Goal: Task Accomplishment & Management: Manage account settings

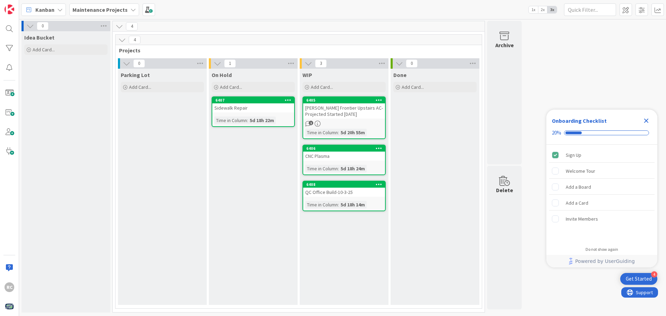
click at [345, 194] on div "QC Office Build-10-3-25" at bounding box center [344, 192] width 82 height 9
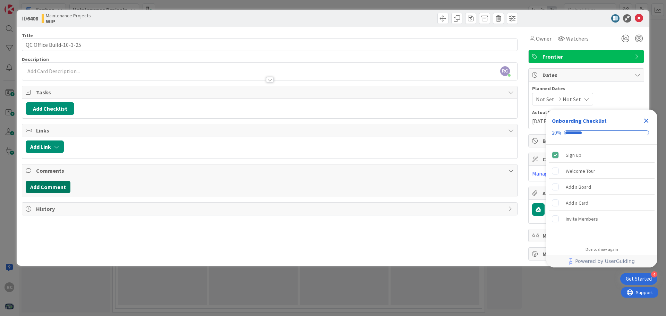
click at [49, 185] on button "Add Comment" at bounding box center [48, 187] width 45 height 12
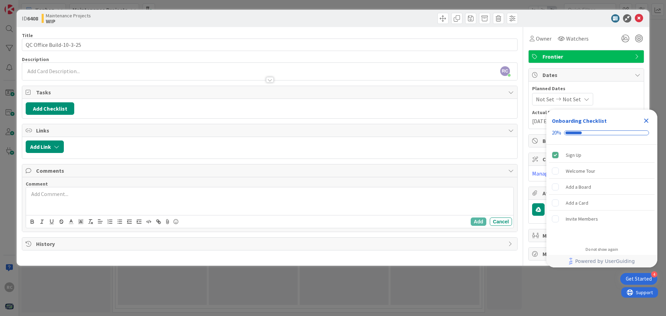
click at [54, 192] on p at bounding box center [270, 194] width 482 height 8
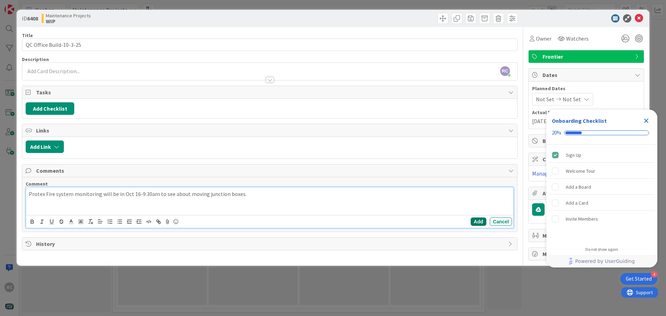
click at [481, 222] on button "Add" at bounding box center [479, 221] width 16 height 8
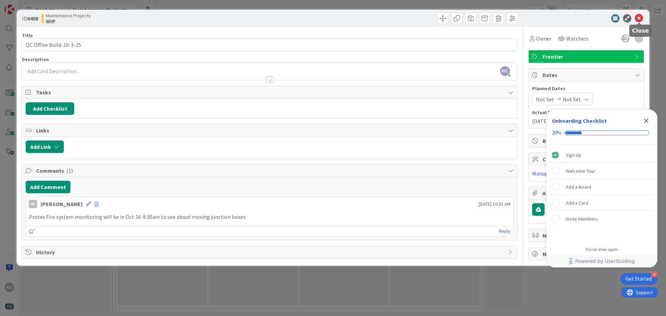
click at [638, 17] on icon at bounding box center [639, 18] width 8 height 8
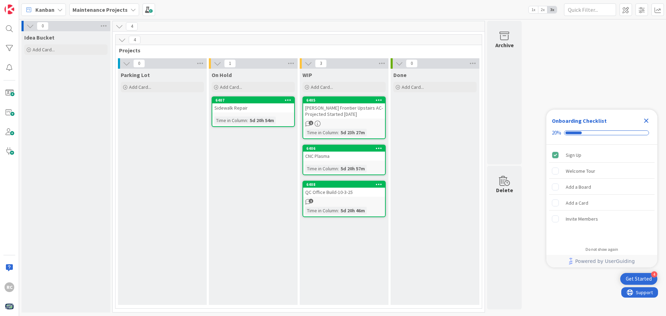
click at [326, 158] on div "CNC Plasma" at bounding box center [344, 156] width 82 height 9
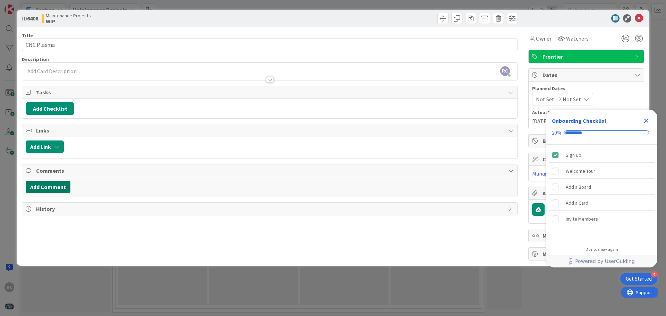
click at [50, 184] on button "Add Comment" at bounding box center [48, 187] width 45 height 12
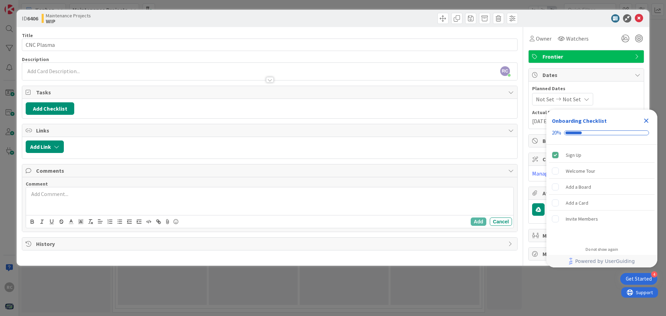
click at [96, 203] on div at bounding box center [269, 201] width 487 height 28
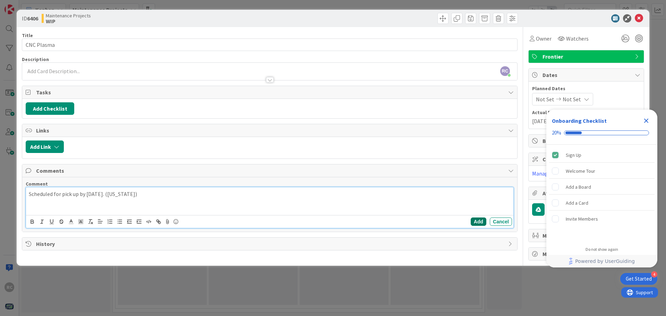
click at [478, 221] on button "Add" at bounding box center [479, 221] width 16 height 8
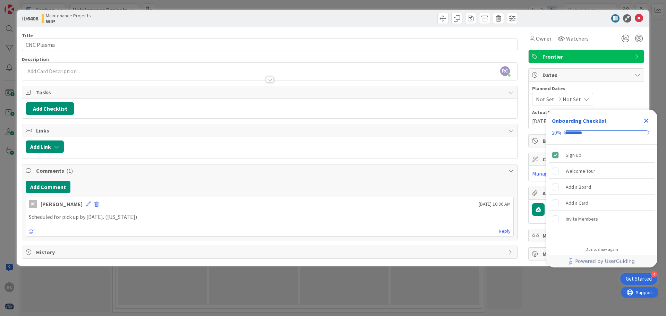
click at [644, 21] on div "ID 6406 Maintenance Projects WIP" at bounding box center [333, 18] width 633 height 17
click at [639, 17] on icon at bounding box center [639, 18] width 8 height 8
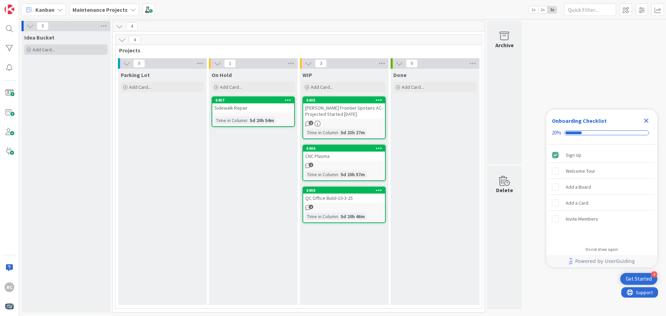
click at [27, 49] on icon at bounding box center [29, 50] width 4 height 4
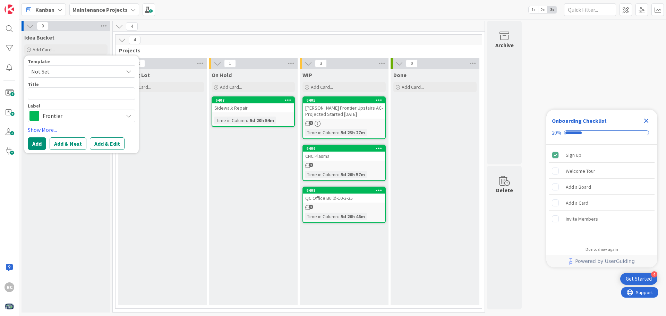
click at [58, 94] on textarea at bounding box center [82, 93] width 108 height 12
type textarea "x"
type textarea "N"
type textarea "x"
type textarea "No"
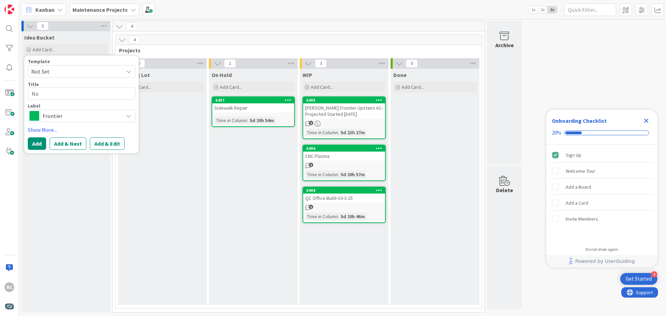
type textarea "x"
type textarea "Nor"
type textarea "x"
type textarea "Nort"
type textarea "x"
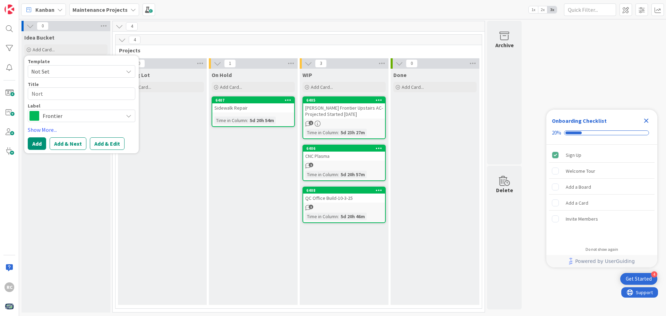
type textarea "North"
type textarea "x"
type textarea "North"
type textarea "x"
type textarea "North p"
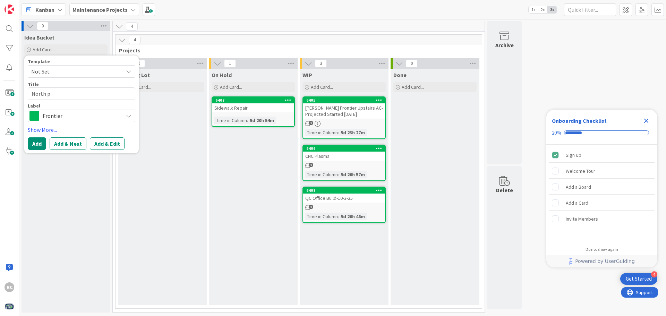
type textarea "x"
type textarea "North pl"
type textarea "x"
type textarea "North pla"
type textarea "x"
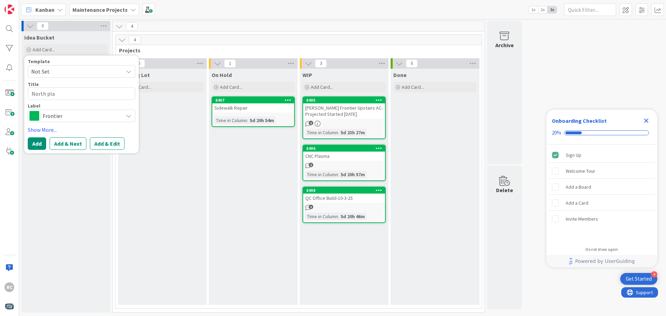
type textarea "North plan"
type textarea "x"
type textarea "North plant"
type textarea "x"
type textarea "North plant"
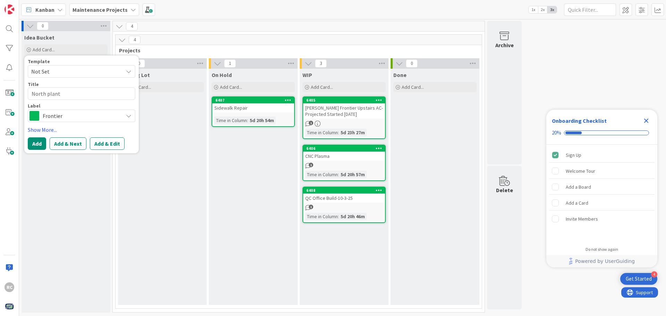
type textarea "x"
type textarea "North plant i"
type textarea "x"
type textarea "North plant in"
type textarea "x"
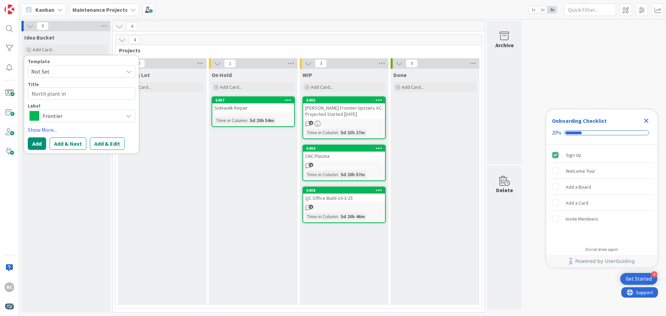
type textarea "North plant int"
type textarea "x"
type textarea "North plant inte"
type textarea "x"
type textarea "North plant inter"
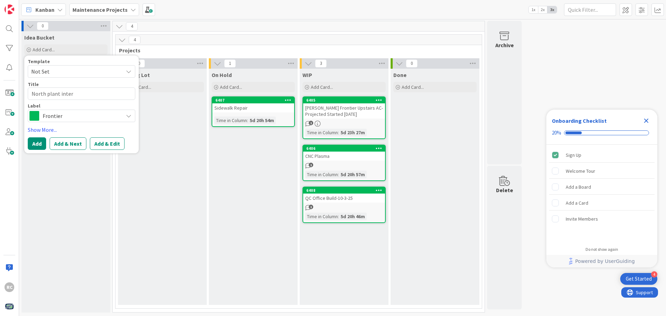
type textarea "x"
type textarea "North plant interi"
type textarea "x"
type textarea "North plant interio"
type textarea "x"
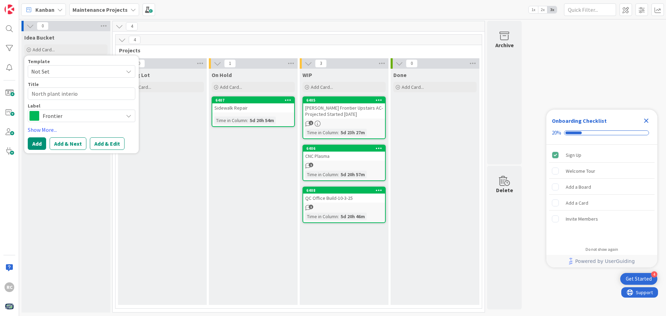
type textarea "North plant interior"
type textarea "x"
type textarea "North plant interior"
type textarea "x"
type textarea "North plant interior r"
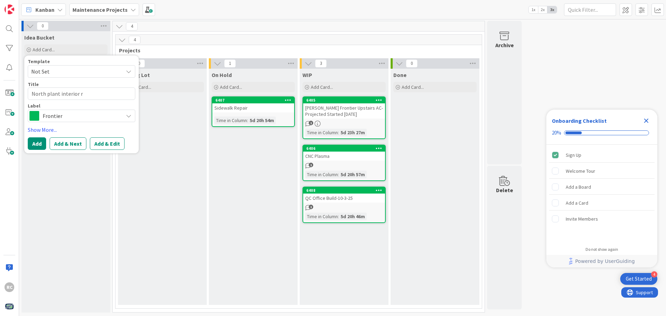
type textarea "x"
type textarea "North plant interior ro"
type textarea "x"
type textarea "North plant interior roo"
type textarea "x"
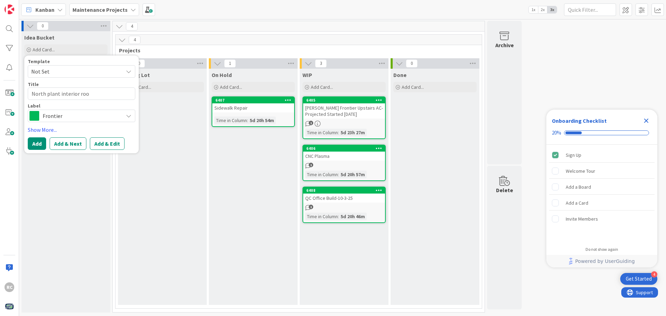
type textarea "North plant interior roof"
type textarea "x"
type textarea "North plant interior roof"
type textarea "x"
type textarea "North plant interior roof p"
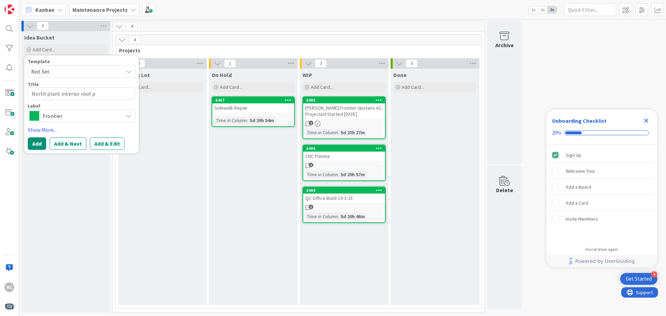
type textarea "x"
type textarea "North plant interior roof pr"
type textarea "x"
type textarea "North plant interior roof pro"
type textarea "x"
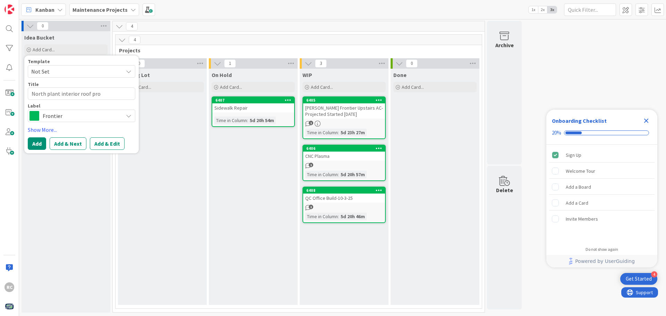
type textarea "North plant interior roof proj"
type textarea "x"
type textarea "North plant interior roof proje"
type textarea "x"
type textarea "North plant interior roof projec"
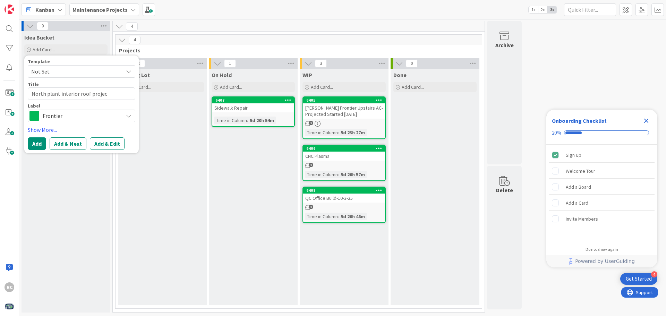
type textarea "x"
type textarea "North plant interior roof project"
click at [128, 115] on icon at bounding box center [129, 116] width 6 height 6
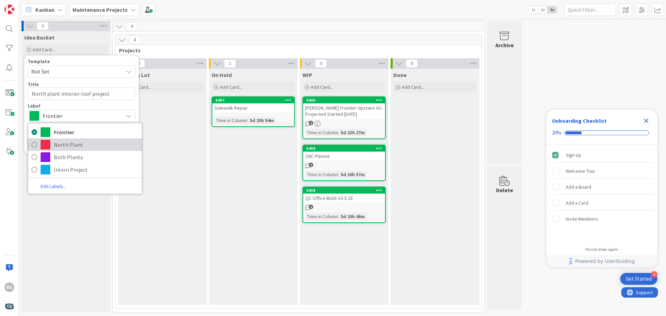
click at [97, 142] on span "North Plant" at bounding box center [96, 144] width 85 height 10
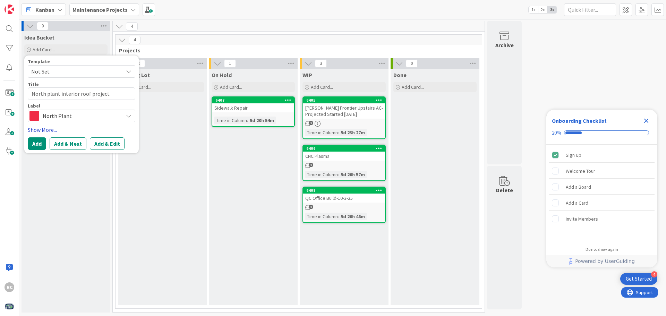
click at [47, 130] on link "Show More..." at bounding box center [82, 130] width 108 height 8
type textarea "x"
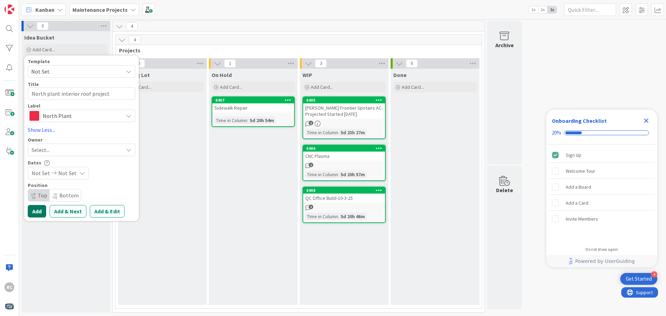
click at [36, 211] on button "Add" at bounding box center [37, 211] width 18 height 12
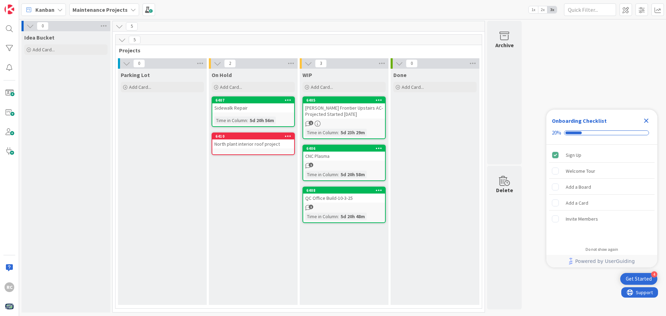
click at [234, 142] on div "North plant interior roof project" at bounding box center [253, 143] width 82 height 9
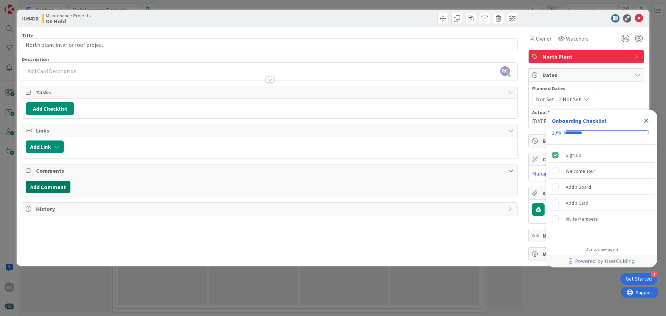
click at [52, 186] on button "Add Comment" at bounding box center [48, 187] width 45 height 12
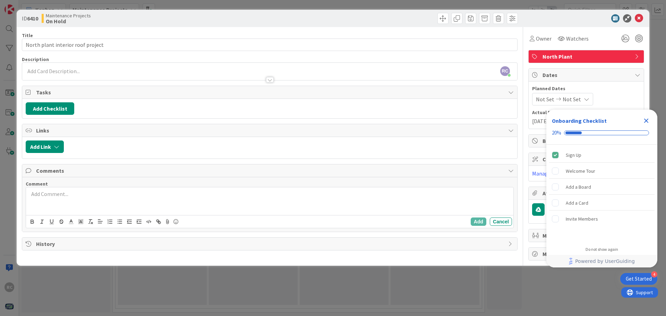
click at [46, 195] on p at bounding box center [270, 194] width 482 height 8
click at [33, 193] on p "Wating on Quote from contractor." at bounding box center [270, 194] width 482 height 8
click at [35, 195] on p "Wating on Quote from contractor." at bounding box center [270, 194] width 482 height 8
click at [124, 194] on p "Waiting on Quote from contractor." at bounding box center [270, 194] width 482 height 8
click at [58, 194] on p "Waiting on Quote from contractor." at bounding box center [270, 194] width 482 height 8
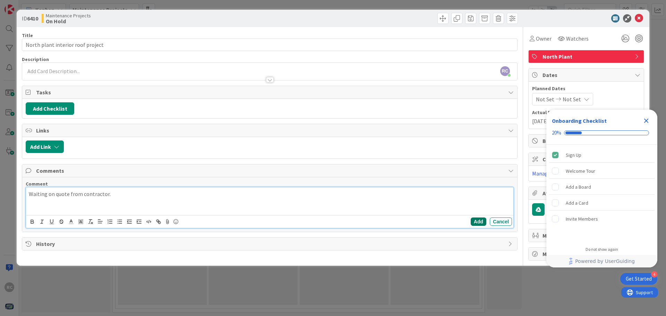
click at [471, 220] on button "Add" at bounding box center [479, 221] width 16 height 8
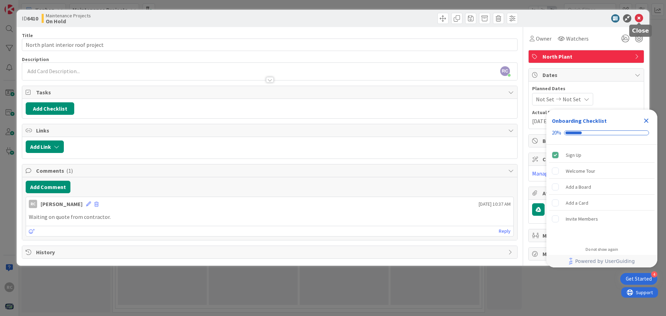
click at [639, 18] on icon at bounding box center [639, 18] width 8 height 8
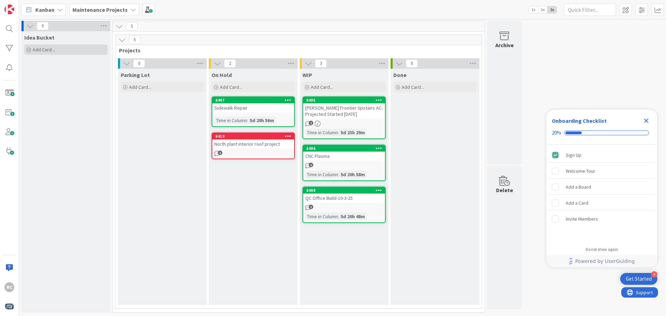
click at [30, 49] on icon at bounding box center [29, 50] width 4 height 4
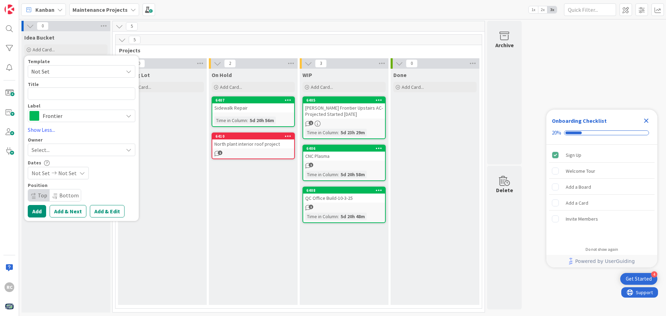
click at [126, 114] on div "Frontier" at bounding box center [82, 116] width 108 height 12
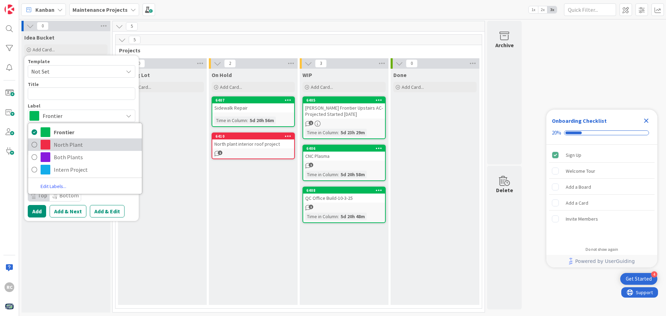
click at [35, 144] on icon at bounding box center [35, 144] width 6 height 10
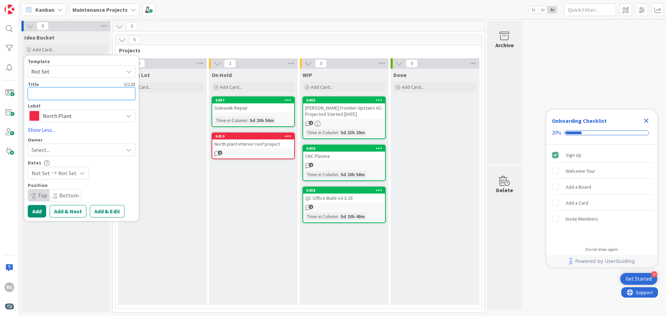
click at [49, 96] on textarea at bounding box center [82, 93] width 108 height 12
type textarea "x"
type textarea "P"
type textarea "x"
type textarea "Pa"
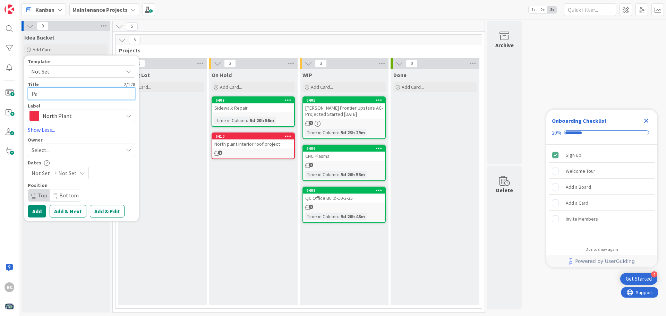
type textarea "x"
type textarea "P"
type textarea "x"
type textarea "L"
type textarea "x"
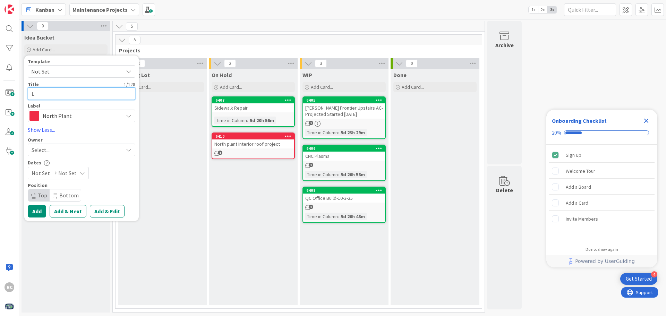
type textarea "Lo"
type textarea "x"
type textarea "Lot"
type textarea "x"
type textarea "Lot"
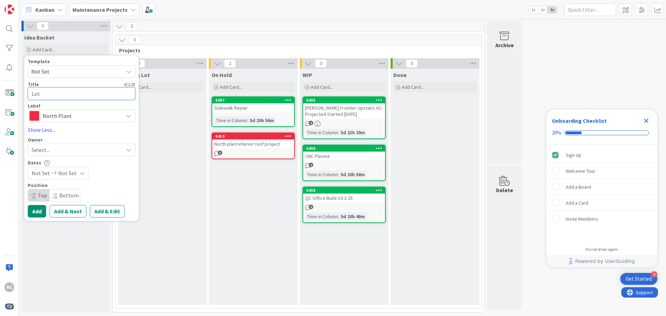
type textarea "x"
type textarea "Lot u"
type textarea "x"
type textarea "Lot up"
type textarea "x"
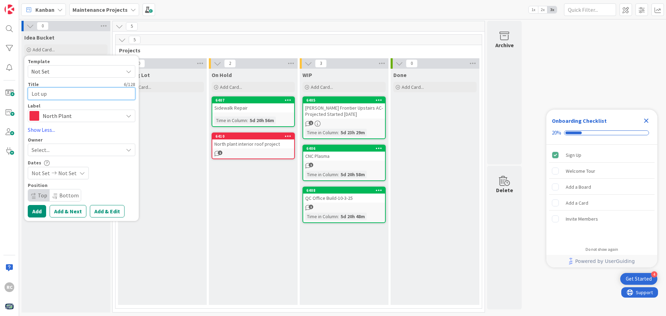
type textarea "Lot upg"
type textarea "x"
type textarea "Lot upgr"
type textarea "x"
type textarea "Lot upgra"
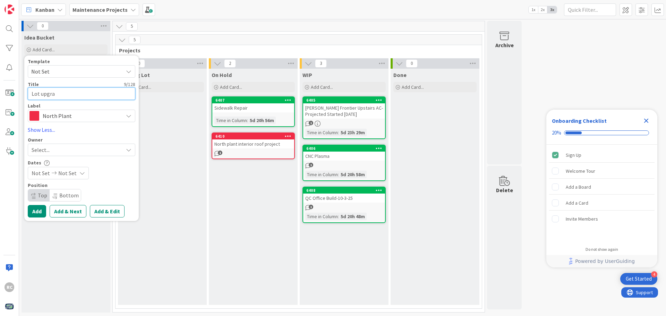
type textarea "x"
type textarea "Lot upgrad"
type textarea "x"
type textarea "Lot upgrade"
click at [34, 213] on button "Add" at bounding box center [37, 211] width 18 height 12
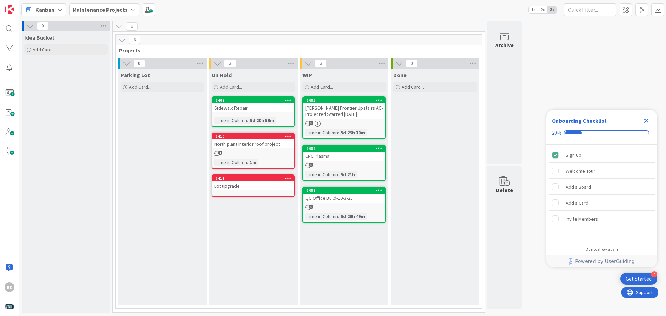
click at [222, 185] on div "Lot upgrade" at bounding box center [253, 185] width 82 height 9
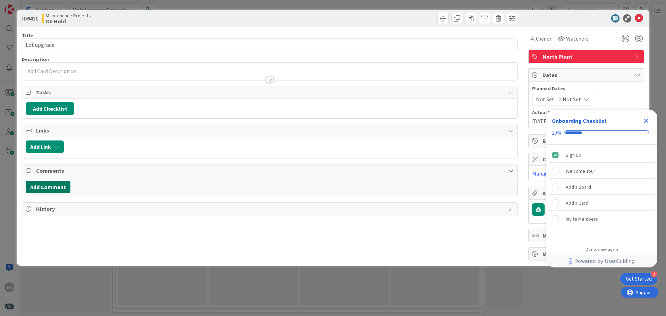
click at [58, 187] on button "Add Comment" at bounding box center [48, 187] width 45 height 12
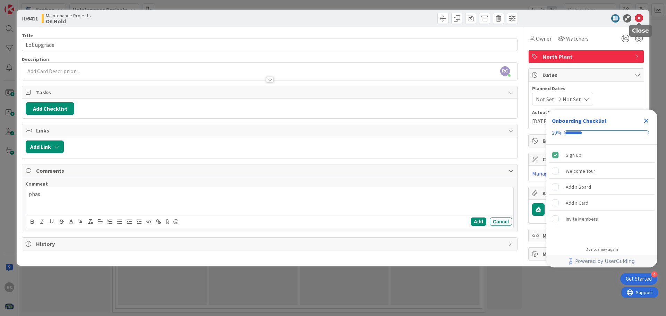
click at [638, 17] on icon at bounding box center [639, 18] width 8 height 8
drag, startPoint x: 263, startPoint y: 179, endPoint x: 218, endPoint y: 163, distance: 47.8
click at [218, 163] on div "Title 11 / 128 Lot upgrade Description RC [PERSON_NAME] just joined Owner Watch…" at bounding box center [270, 143] width 496 height 233
click at [647, 120] on icon "Close Checklist" at bounding box center [646, 121] width 5 height 5
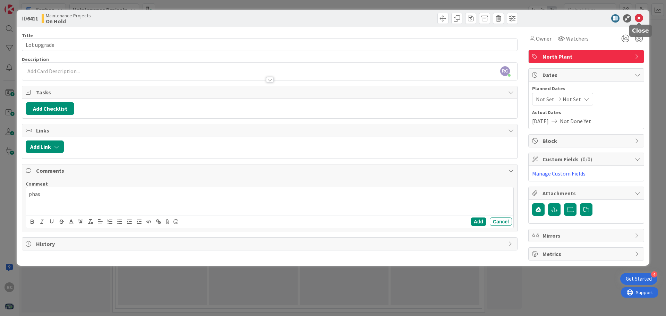
click at [638, 18] on icon at bounding box center [639, 18] width 8 height 8
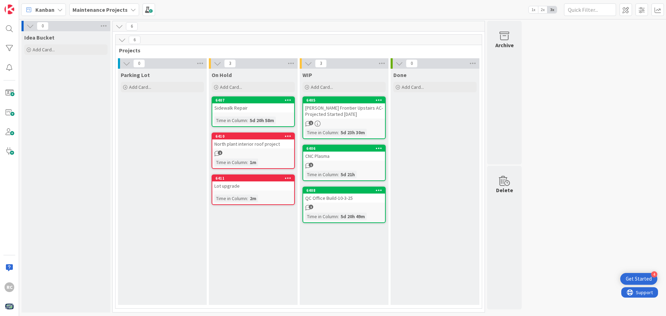
click at [288, 178] on icon at bounding box center [288, 178] width 7 height 5
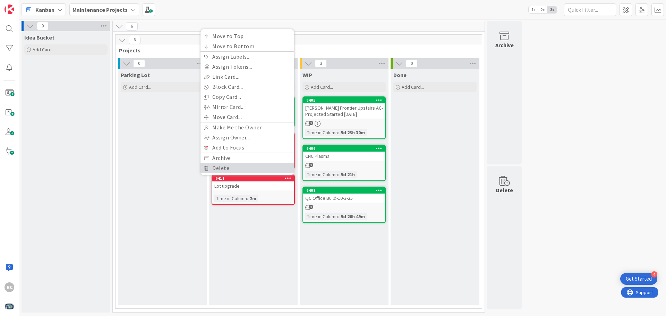
click at [220, 170] on link "Delete" at bounding box center [247, 168] width 94 height 10
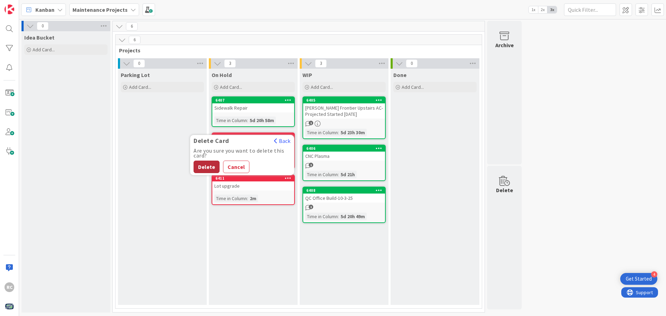
click at [210, 167] on button "Delete" at bounding box center [207, 167] width 26 height 12
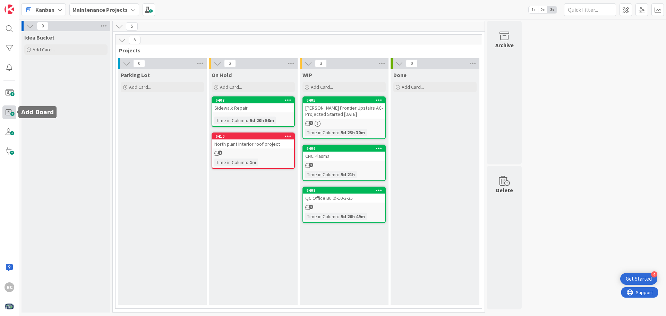
click at [14, 110] on span at bounding box center [9, 112] width 14 height 14
